Goal: Navigation & Orientation: Find specific page/section

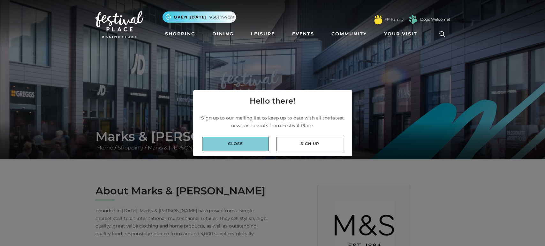
click at [262, 147] on link "Close" at bounding box center [235, 144] width 67 height 14
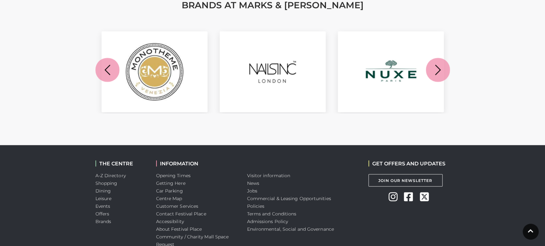
scroll to position [655, 0]
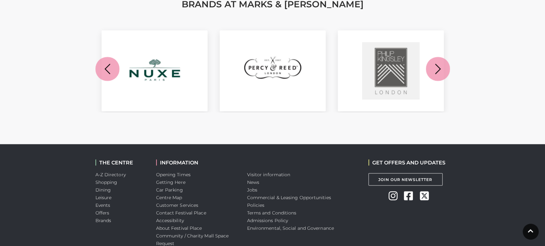
click at [437, 68] on icon "button" at bounding box center [438, 69] width 12 height 12
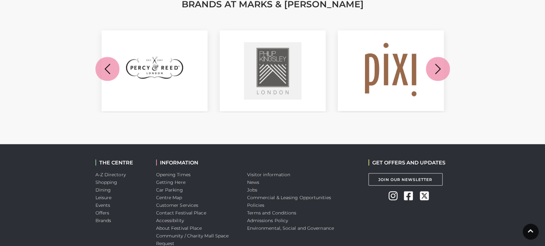
click at [437, 68] on icon "button" at bounding box center [438, 69] width 12 height 12
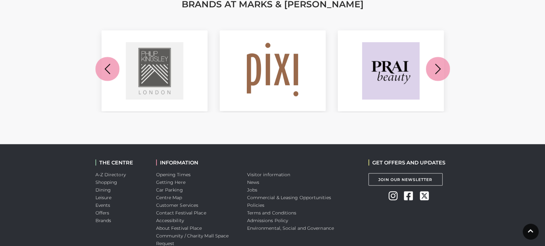
click at [437, 68] on icon "button" at bounding box center [438, 69] width 12 height 12
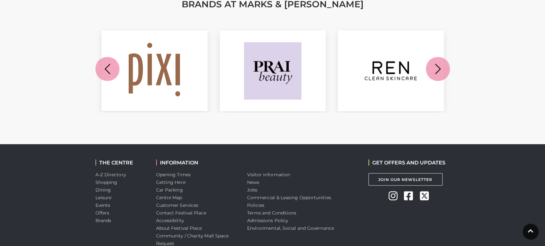
click at [437, 68] on icon "button" at bounding box center [438, 69] width 12 height 12
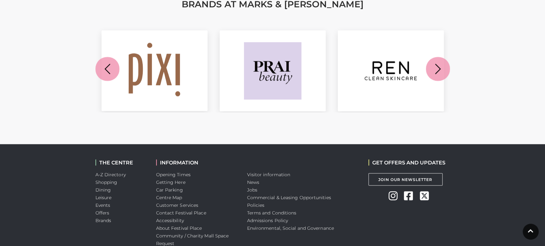
click at [437, 68] on icon "button" at bounding box center [438, 69] width 12 height 12
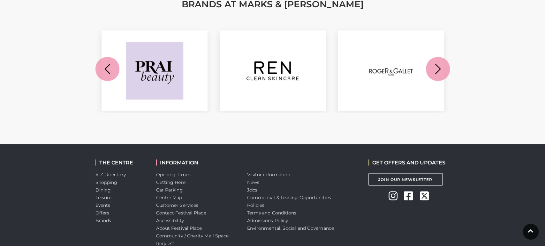
click at [437, 68] on icon "button" at bounding box center [438, 69] width 12 height 12
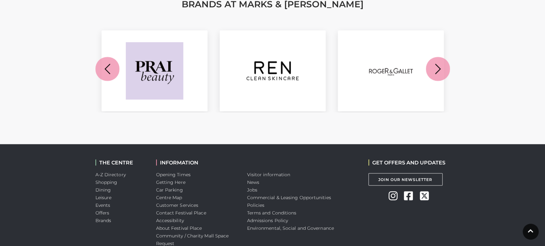
click at [437, 68] on icon "button" at bounding box center [438, 69] width 12 height 12
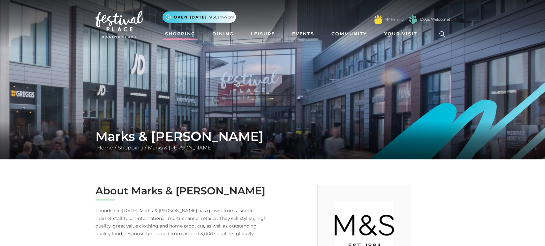
click at [185, 34] on link "Shopping" at bounding box center [179, 34] width 35 height 12
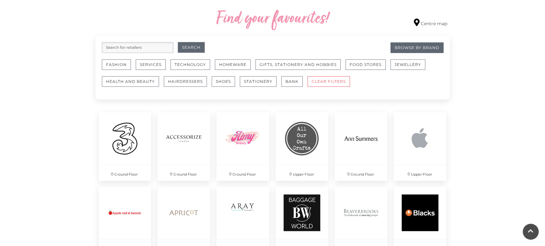
scroll to position [367, 0]
click at [115, 63] on button "Fashion" at bounding box center [116, 64] width 29 height 11
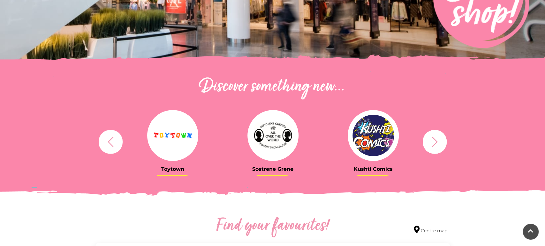
scroll to position [178, 0]
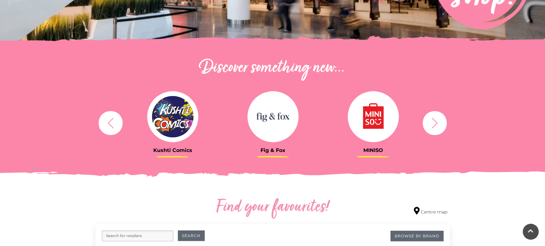
click at [436, 122] on icon "button" at bounding box center [435, 123] width 6 height 10
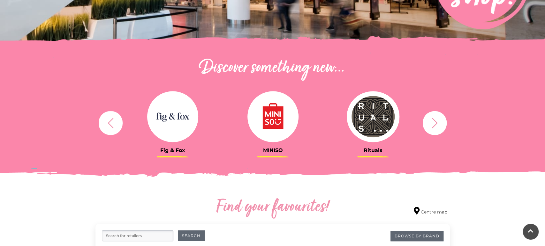
click at [436, 122] on icon "button" at bounding box center [435, 123] width 6 height 10
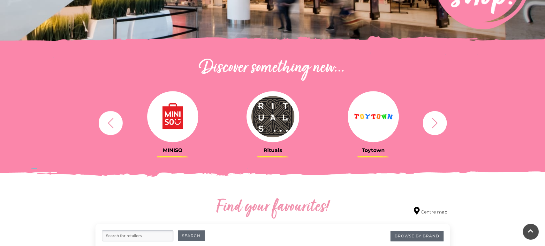
click at [436, 122] on icon "button" at bounding box center [435, 123] width 6 height 10
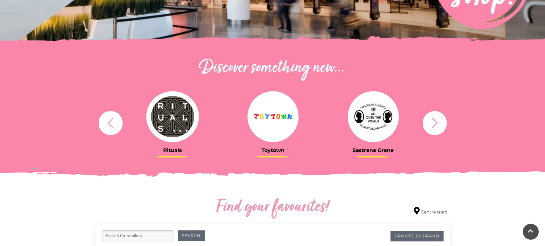
click at [436, 122] on icon "button" at bounding box center [435, 123] width 6 height 10
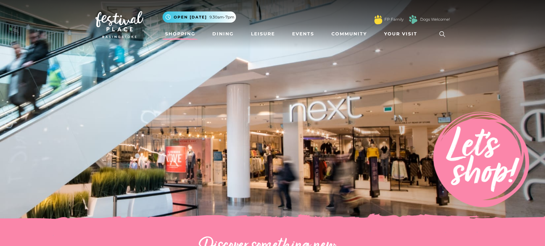
click at [120, 35] on img at bounding box center [119, 24] width 48 height 27
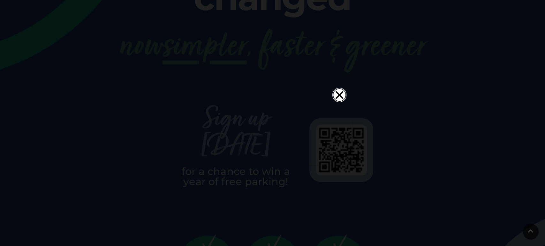
click at [341, 91] on icon "Close" at bounding box center [340, 95] width 8 height 8
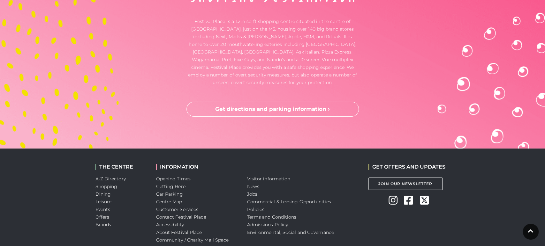
scroll to position [1729, 0]
